Goal: Information Seeking & Learning: Learn about a topic

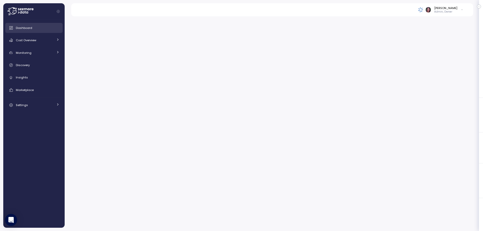
click at [24, 28] on span "Dashboard" at bounding box center [24, 28] width 16 height 4
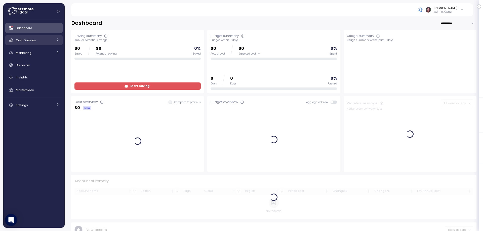
click at [55, 39] on link "Cost Overview" at bounding box center [33, 40] width 57 height 10
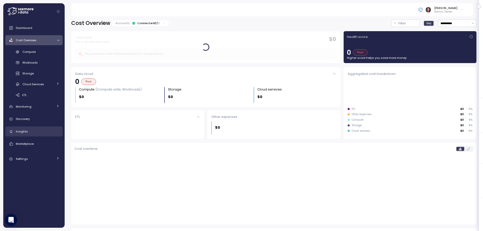
click at [29, 132] on div "Insights" at bounding box center [37, 131] width 43 height 5
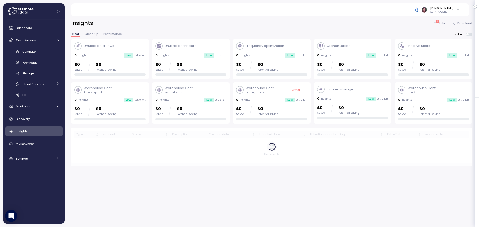
click at [445, 24] on p "Filter" at bounding box center [443, 23] width 8 height 5
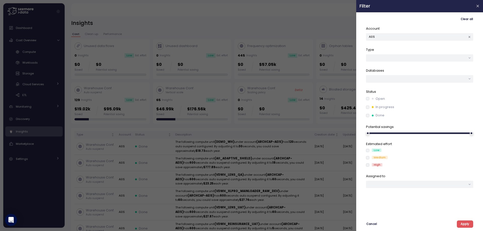
click at [469, 224] on button "Apply" at bounding box center [464, 223] width 16 height 7
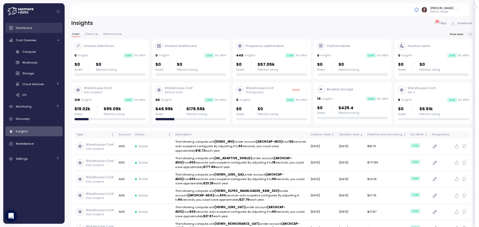
click at [31, 28] on span "Dashboard" at bounding box center [24, 28] width 16 height 4
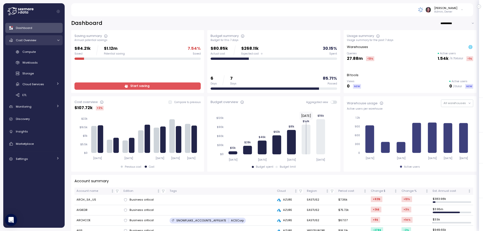
click at [43, 39] on div "Cost Overview" at bounding box center [35, 40] width 38 height 5
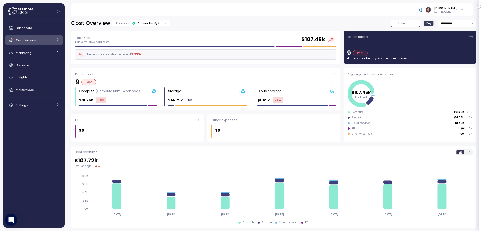
click at [398, 22] on div "Filter" at bounding box center [407, 23] width 19 height 5
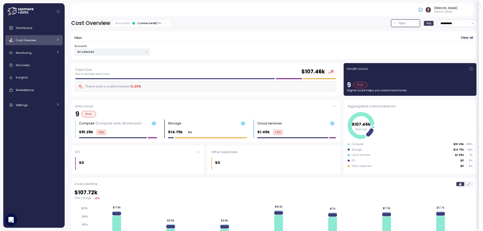
click at [117, 47] on div "Account All selected" at bounding box center [111, 50] width 75 height 12
click at [117, 53] on p "All selected" at bounding box center [110, 52] width 66 height 4
click at [126, 79] on span "only" at bounding box center [126, 79] width 6 height 6
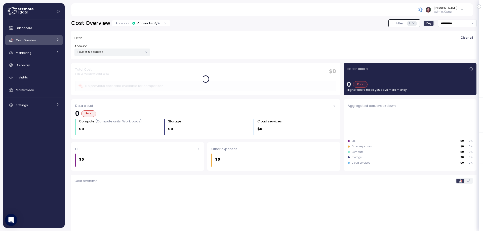
click at [267, 31] on div "Filter Clear all Account 1 out of 6 selected" at bounding box center [273, 43] width 405 height 32
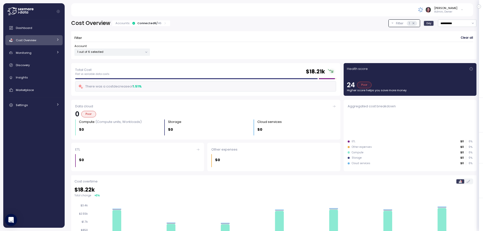
click at [42, 40] on div "Cost Overview" at bounding box center [35, 40] width 38 height 5
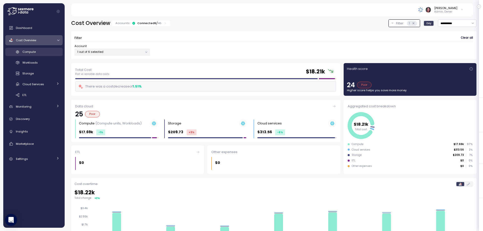
click at [41, 51] on div "Compute" at bounding box center [40, 51] width 37 height 5
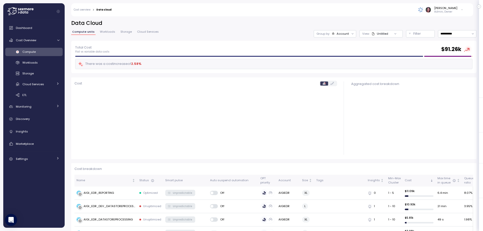
click at [332, 33] on icon at bounding box center [333, 33] width 3 height 3
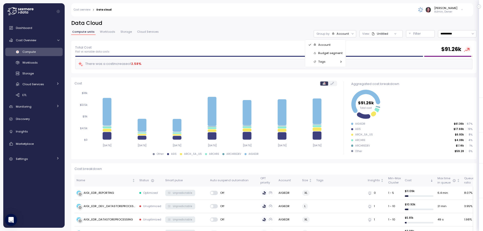
click at [335, 53] on p "Budget segment" at bounding box center [330, 53] width 24 height 4
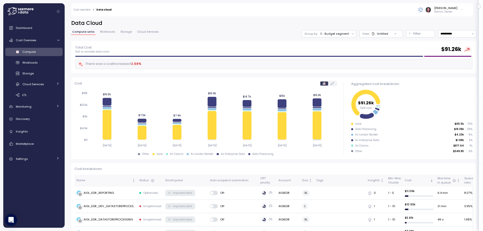
drag, startPoint x: 386, startPoint y: 31, endPoint x: 384, endPoint y: 34, distance: 2.9
click at [388, 32] on div at bounding box center [395, 33] width 14 height 7
click at [413, 34] on p "Filter" at bounding box center [417, 33] width 8 height 5
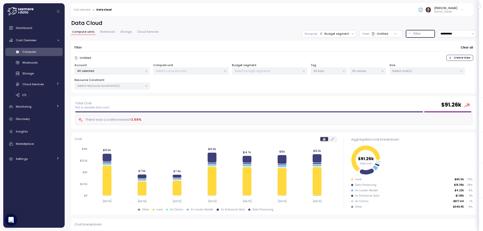
click at [120, 70] on p "All selected" at bounding box center [110, 71] width 66 height 4
click at [126, 98] on span "only" at bounding box center [126, 99] width 6 height 6
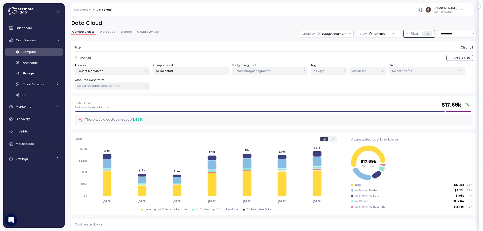
click at [202, 47] on div "Filter Clear all" at bounding box center [273, 47] width 398 height 7
